Goal: Task Accomplishment & Management: Manage account settings

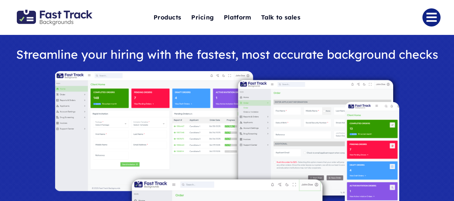
click at [429, 11] on link "Link to #" at bounding box center [432, 17] width 18 height 18
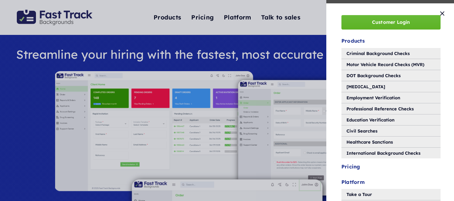
click at [390, 24] on span "Customer Login" at bounding box center [391, 23] width 38 height 6
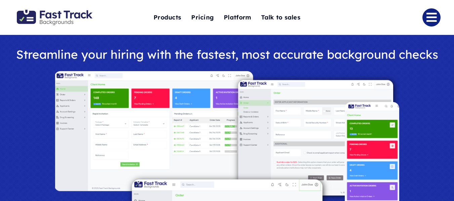
click at [432, 18] on link "Link to #" at bounding box center [432, 17] width 18 height 18
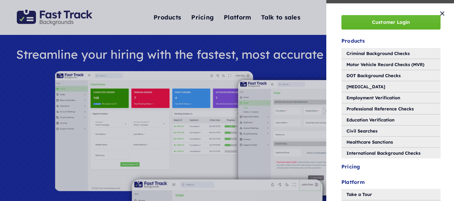
click at [396, 20] on span "Customer Login" at bounding box center [391, 23] width 38 height 6
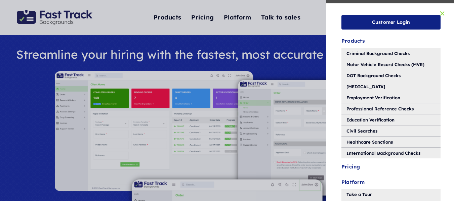
click at [442, 14] on button "Close" at bounding box center [443, 13] width 10 height 7
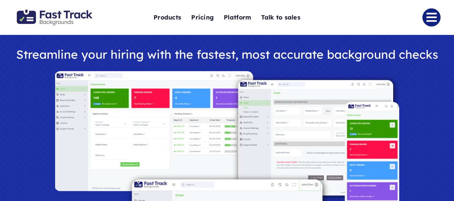
click at [435, 19] on link "Link to #" at bounding box center [432, 17] width 18 height 18
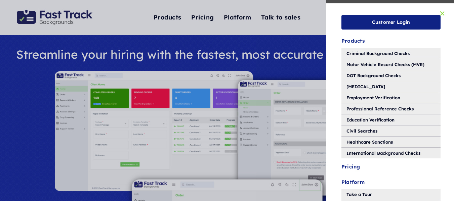
click at [442, 15] on button "Close" at bounding box center [443, 13] width 10 height 7
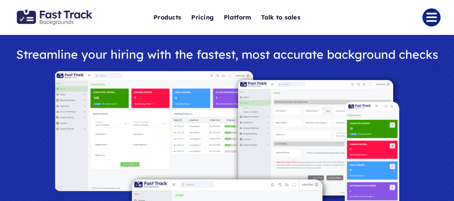
click at [431, 17] on link "Link to #" at bounding box center [432, 17] width 18 height 18
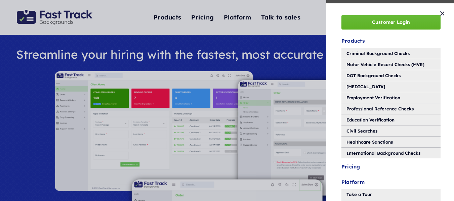
click at [389, 22] on span "Customer Login" at bounding box center [391, 23] width 38 height 6
click at [370, 25] on link "Customer Login" at bounding box center [391, 22] width 99 height 14
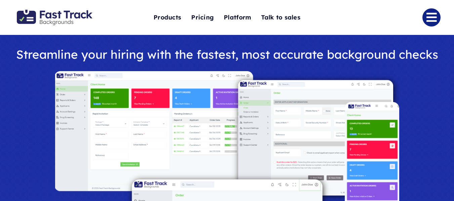
click at [433, 13] on link "Link to #" at bounding box center [432, 17] width 18 height 18
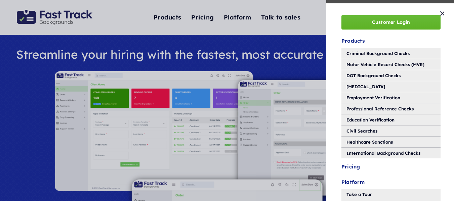
click at [401, 23] on span "Customer Login" at bounding box center [391, 23] width 38 height 6
